Goal: Navigation & Orientation: Understand site structure

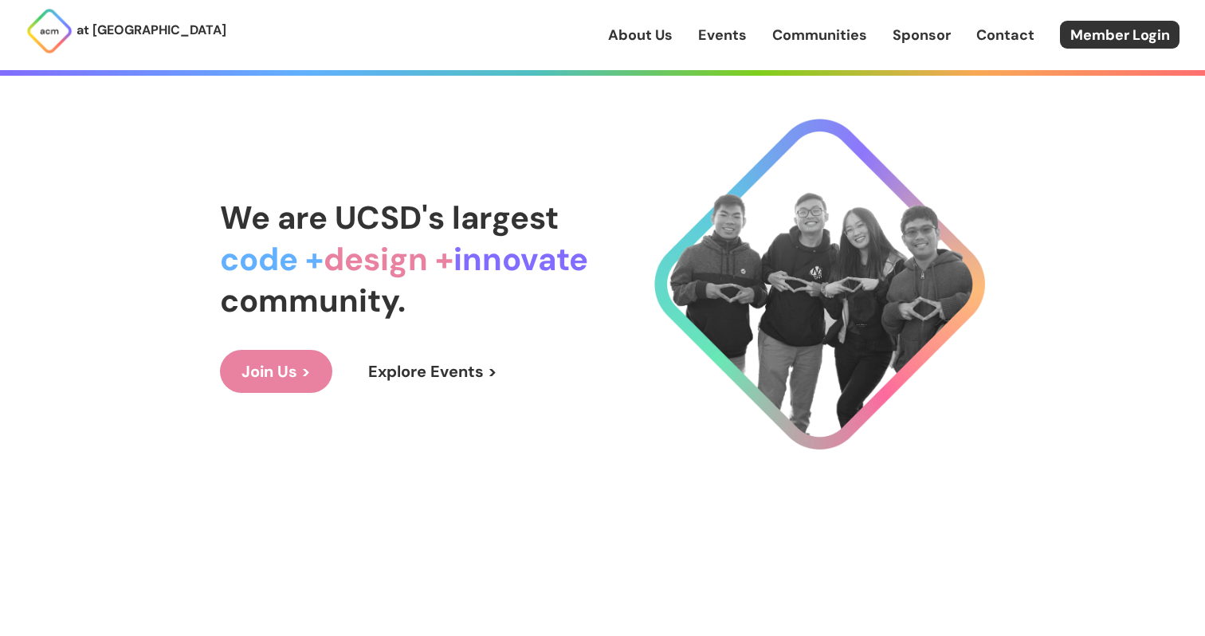
scroll to position [68, 0]
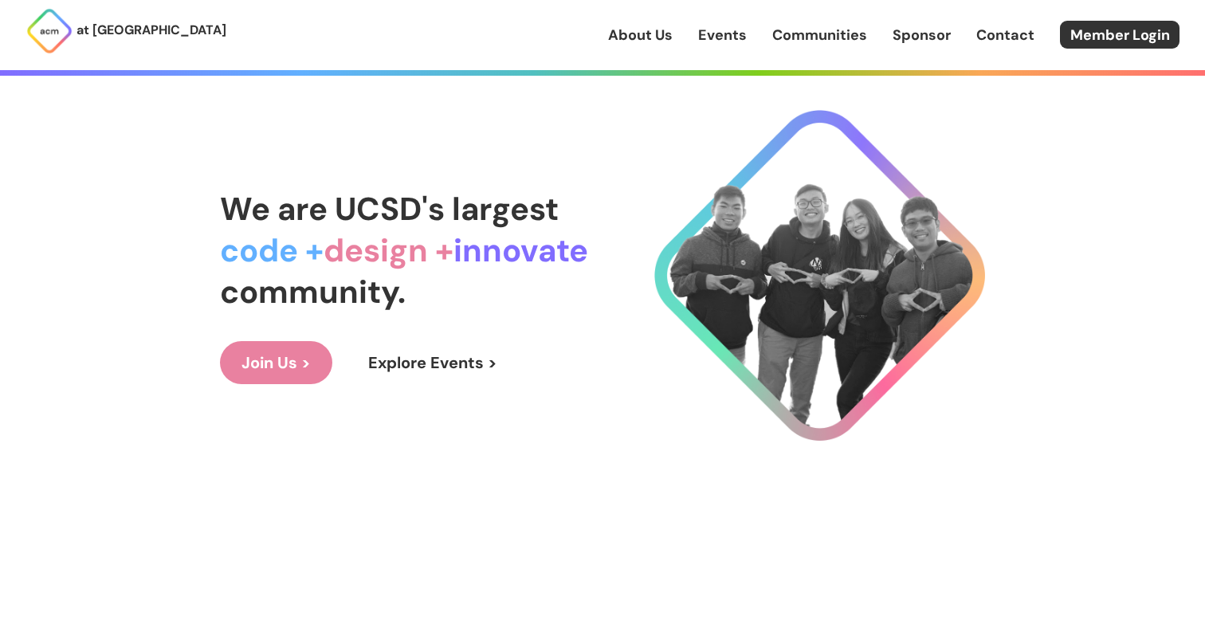
click at [277, 336] on div "We are UCSD's largest code + design + innovate community. Join Us > Explore Eve…" at bounding box center [404, 286] width 368 height 196
click at [277, 345] on link "Join Us >" at bounding box center [276, 362] width 112 height 43
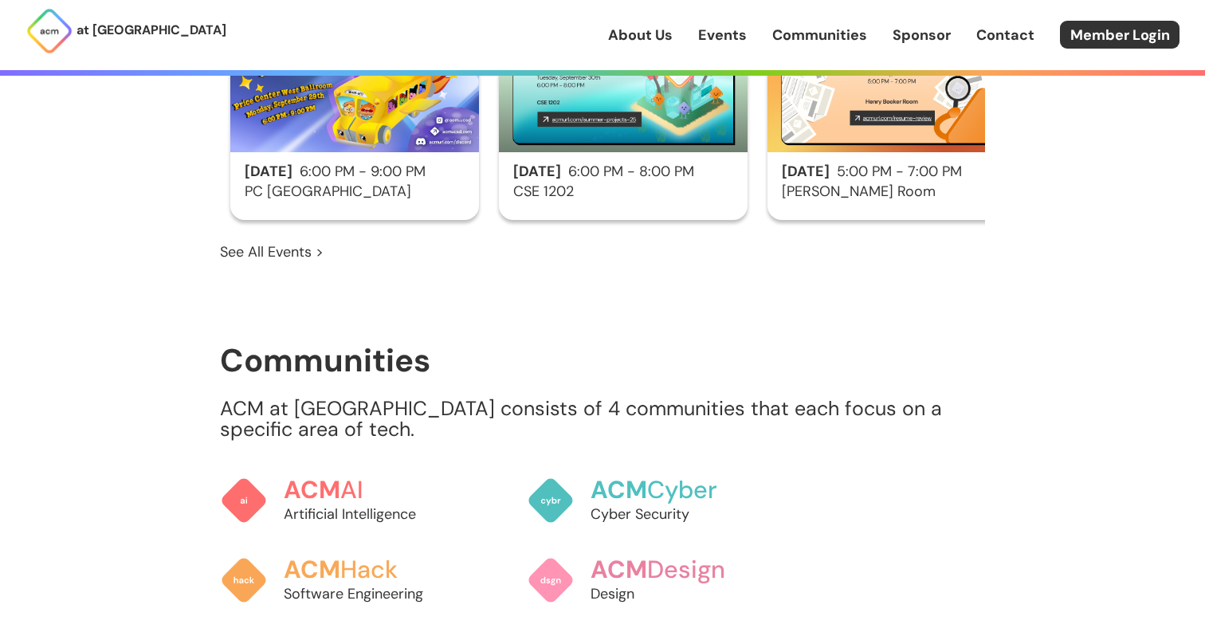
scroll to position [0, 0]
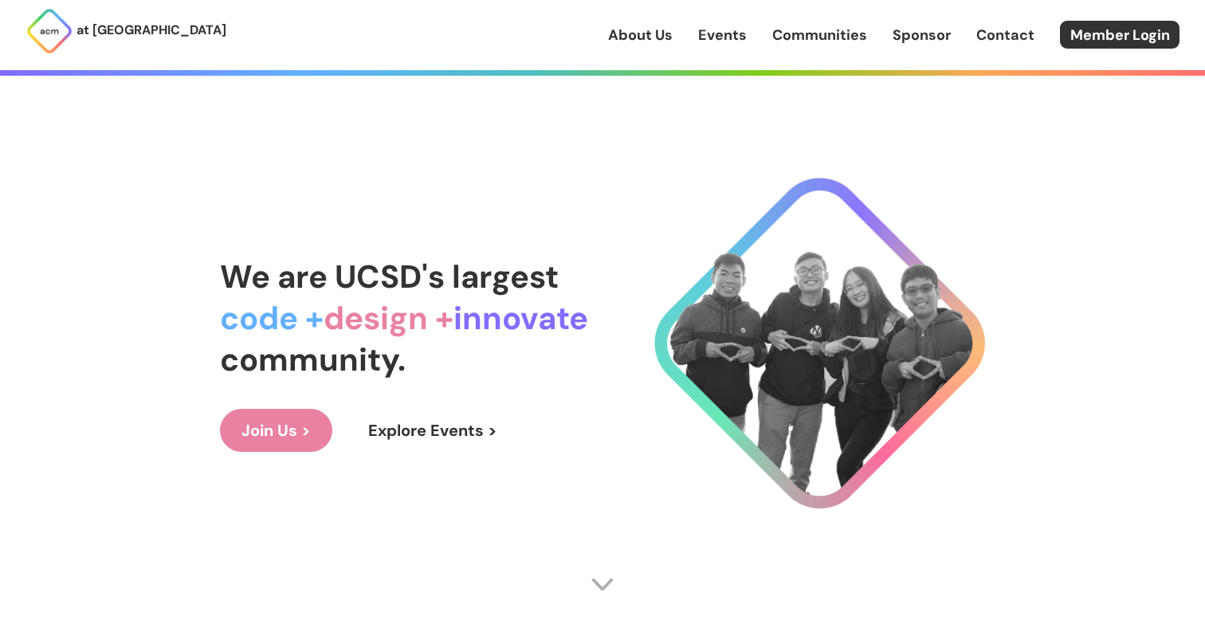
click at [659, 44] on link "About Us" at bounding box center [640, 35] width 65 height 21
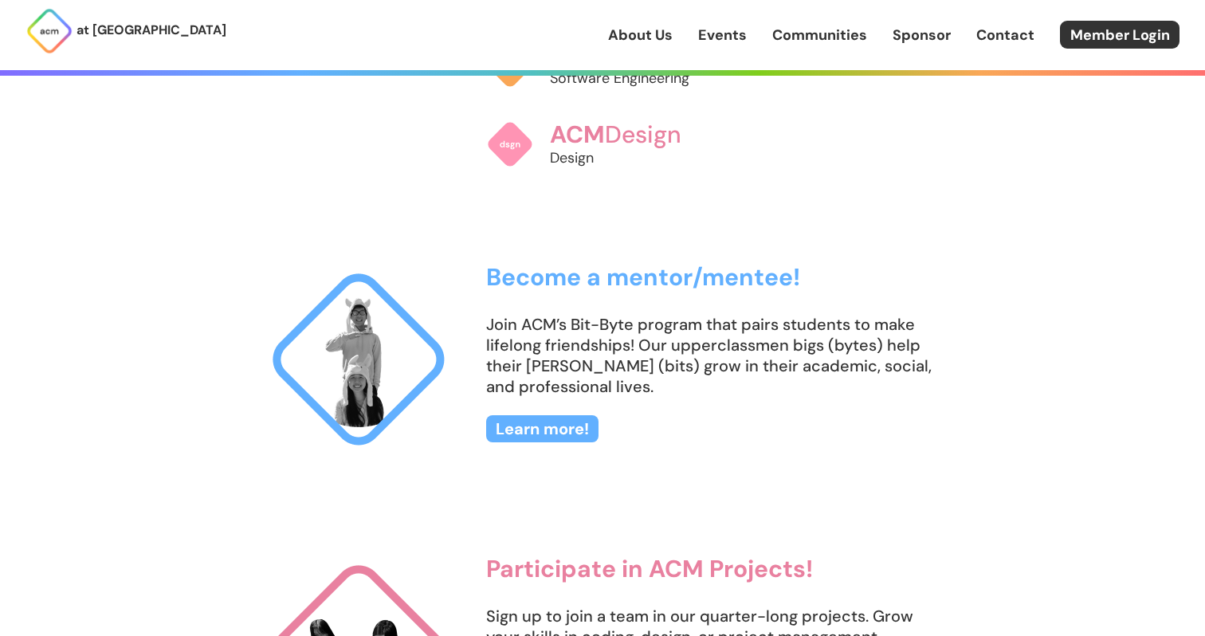
scroll to position [1381, 0]
click at [898, 36] on link "Sponsor" at bounding box center [922, 35] width 58 height 21
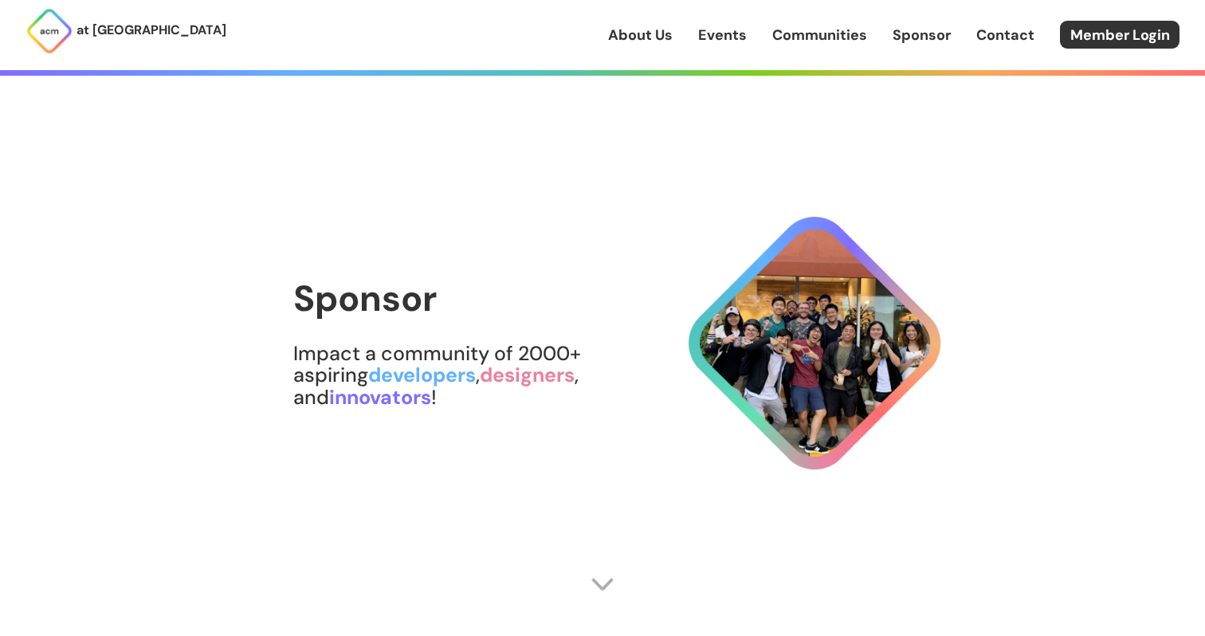
click at [847, 53] on div "at [GEOGRAPHIC_DATA] About Us Events Communities Sponsor Contact Member Login" at bounding box center [602, 35] width 1205 height 70
click at [847, 34] on link "Communities" at bounding box center [819, 35] width 95 height 21
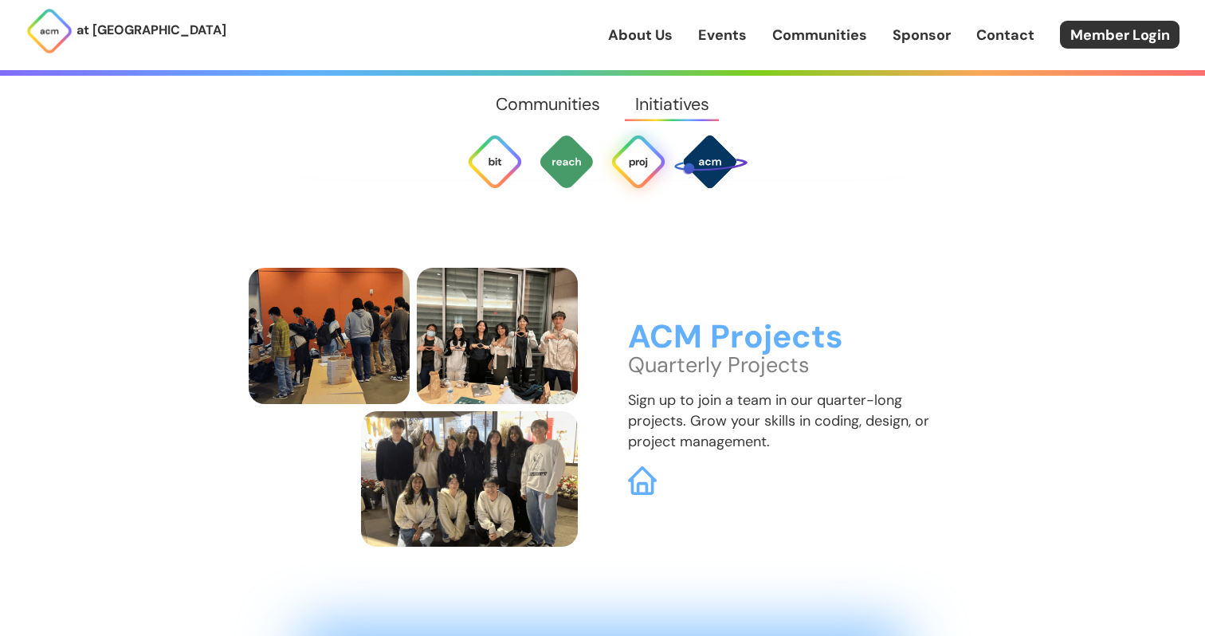
scroll to position [4160, 0]
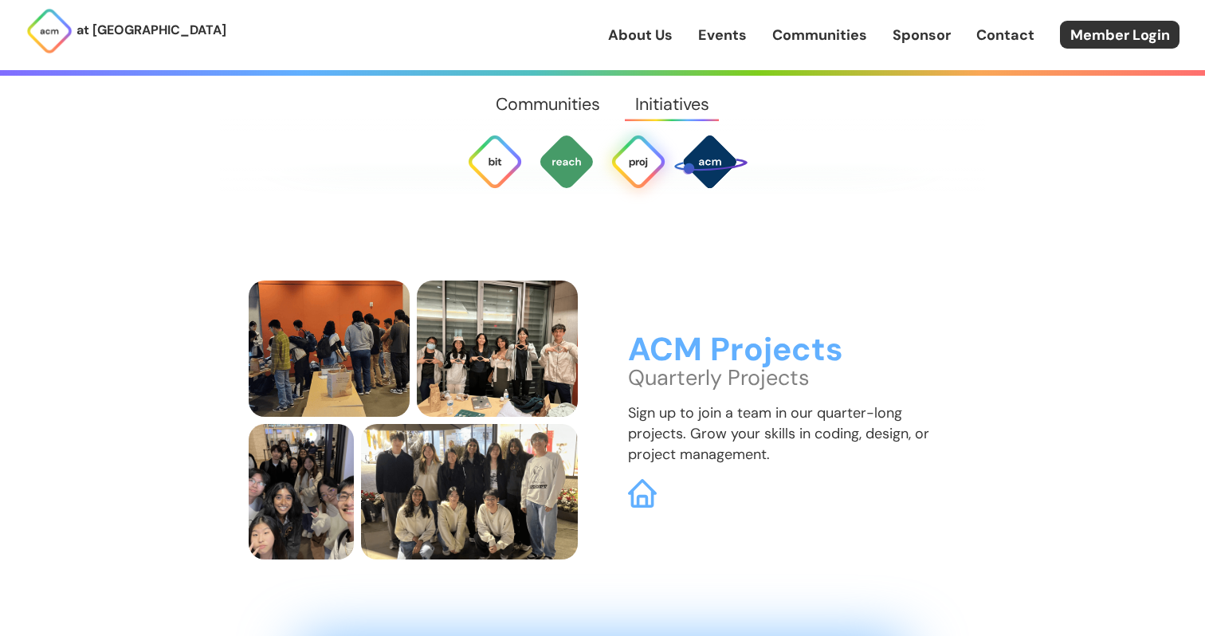
click at [667, 332] on h3 "ACM Projects" at bounding box center [792, 350] width 329 height 36
click at [646, 479] on img at bounding box center [642, 494] width 30 height 30
